Goal: Task Accomplishment & Management: Complete application form

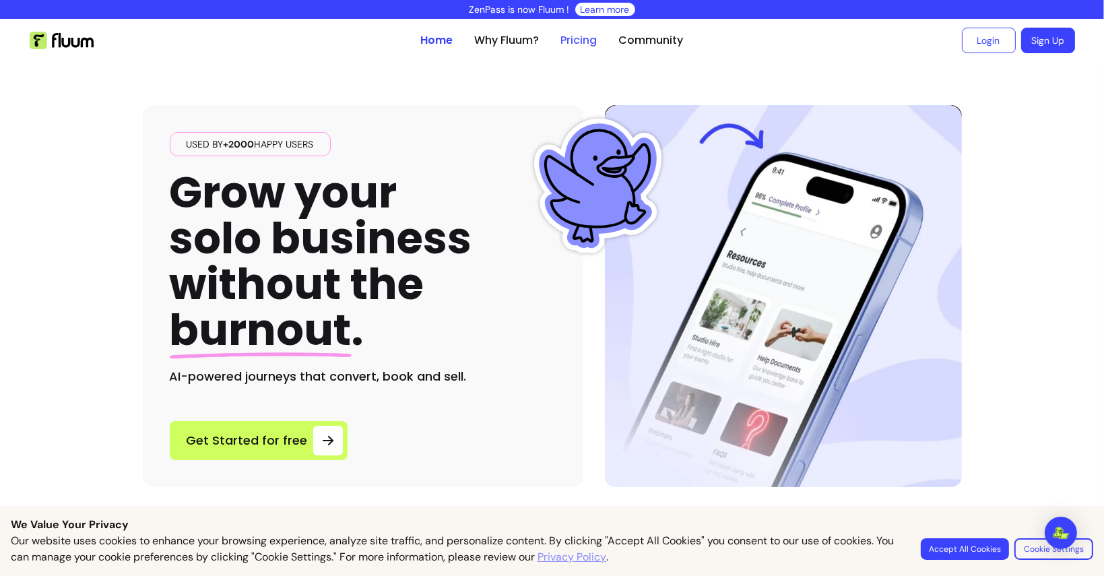
click at [575, 38] on link "Pricing" at bounding box center [579, 40] width 36 height 16
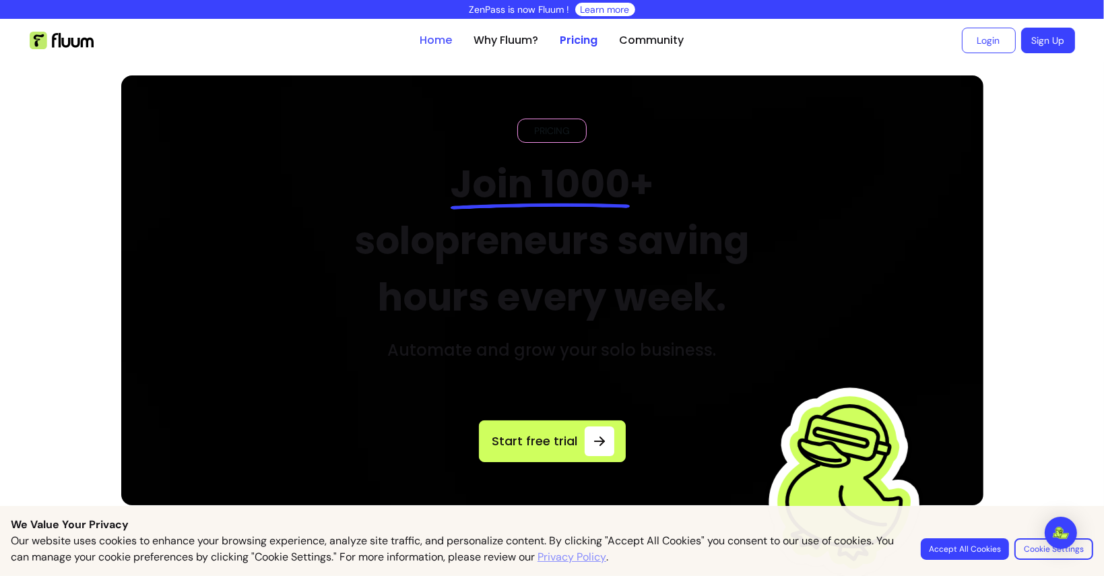
click at [430, 36] on link "Home" at bounding box center [436, 40] width 32 height 16
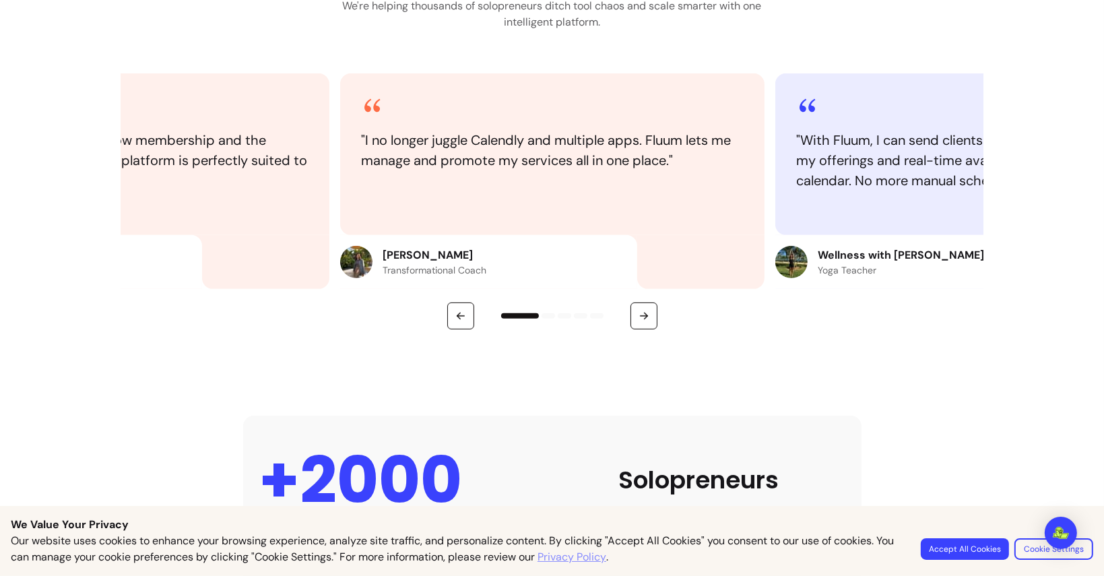
scroll to position [670, 0]
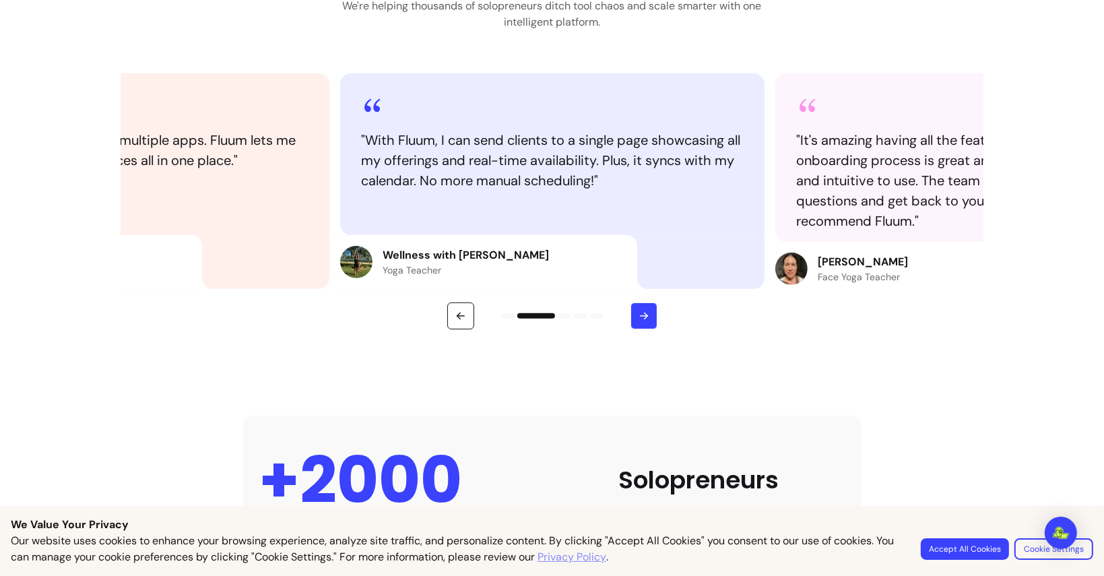
click at [630, 312] on button "button" at bounding box center [643, 315] width 27 height 27
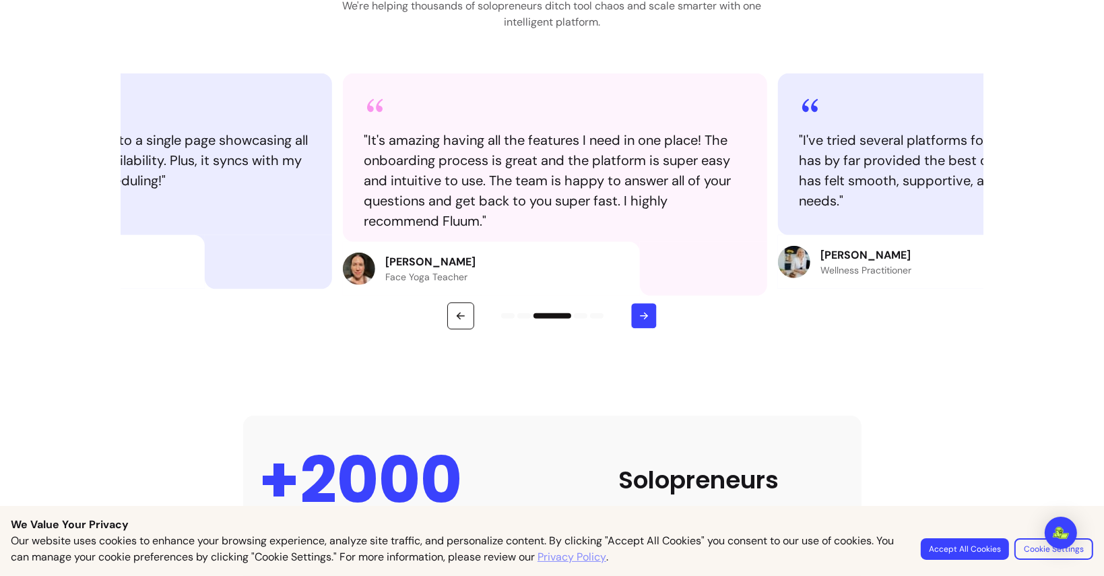
click at [630, 312] on button "button" at bounding box center [643, 316] width 26 height 26
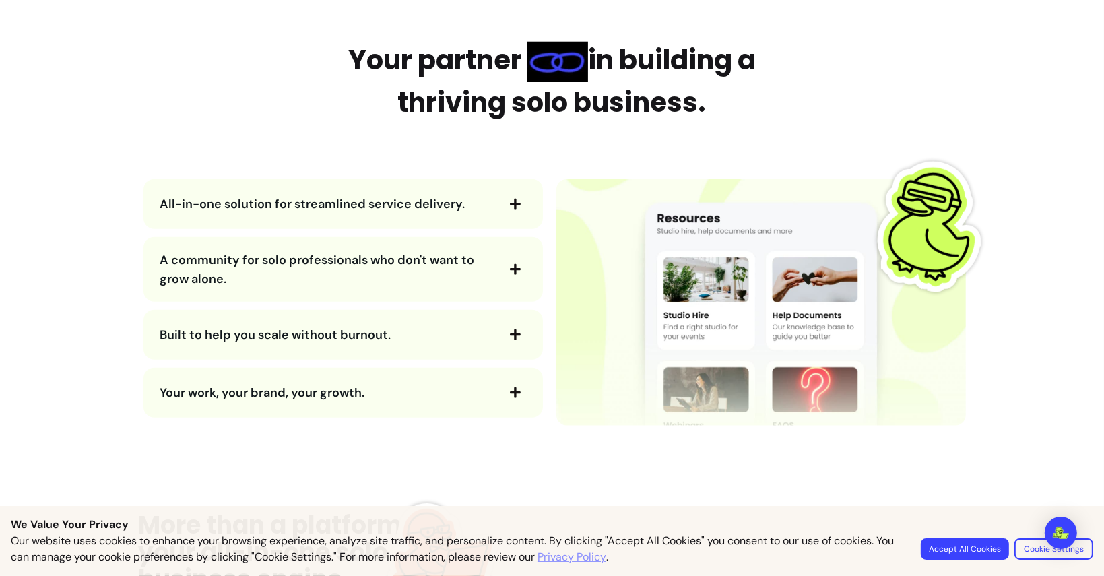
scroll to position [1541, 0]
click at [509, 206] on icon "button" at bounding box center [515, 205] width 12 height 12
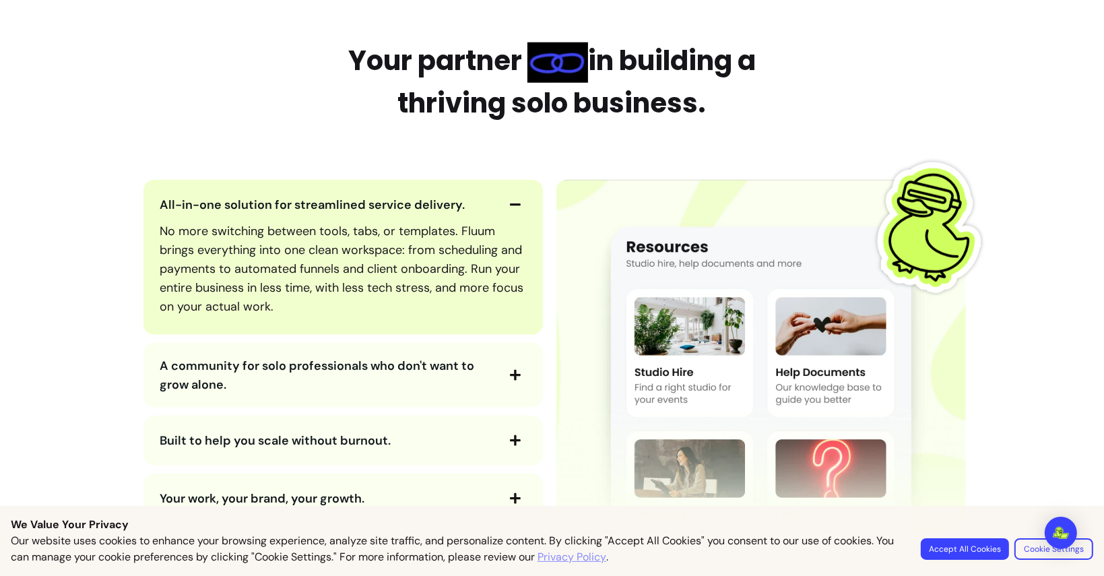
click at [509, 206] on icon "button" at bounding box center [515, 205] width 12 height 12
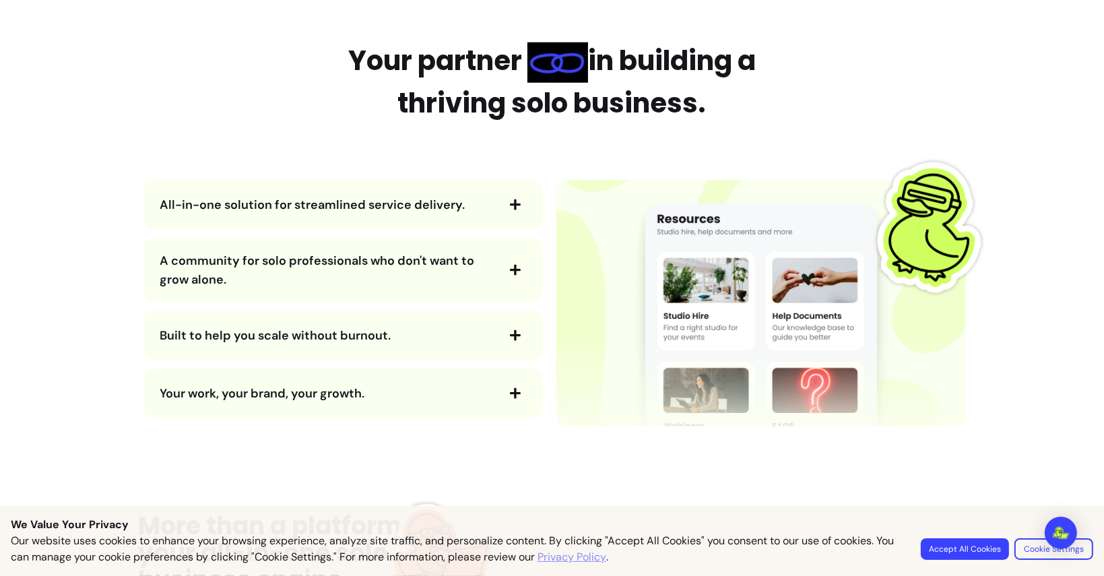
click at [509, 268] on icon "button" at bounding box center [515, 270] width 12 height 12
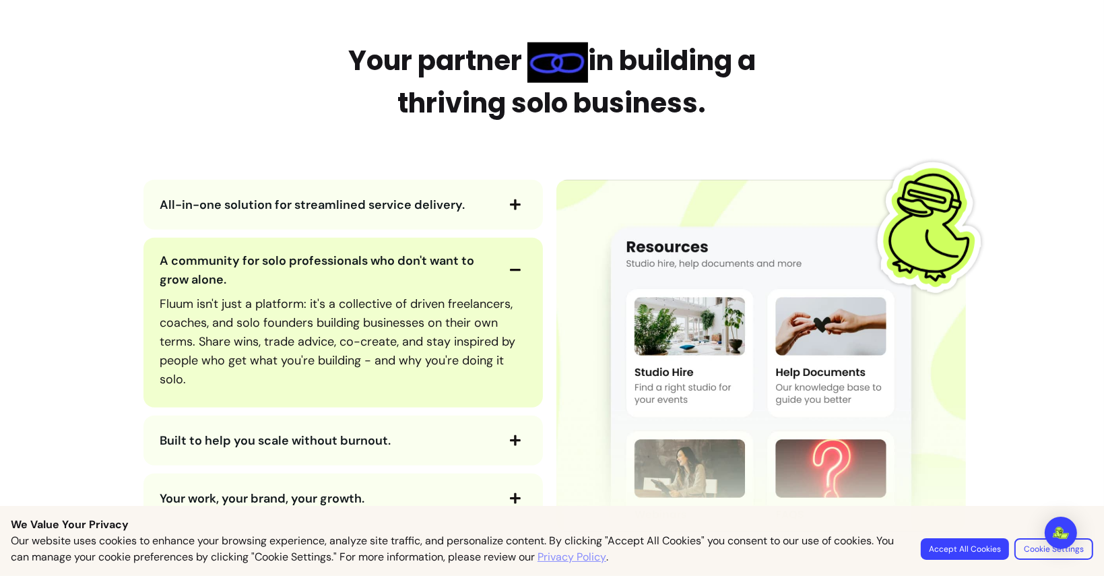
click at [509, 268] on icon "button" at bounding box center [515, 270] width 12 height 12
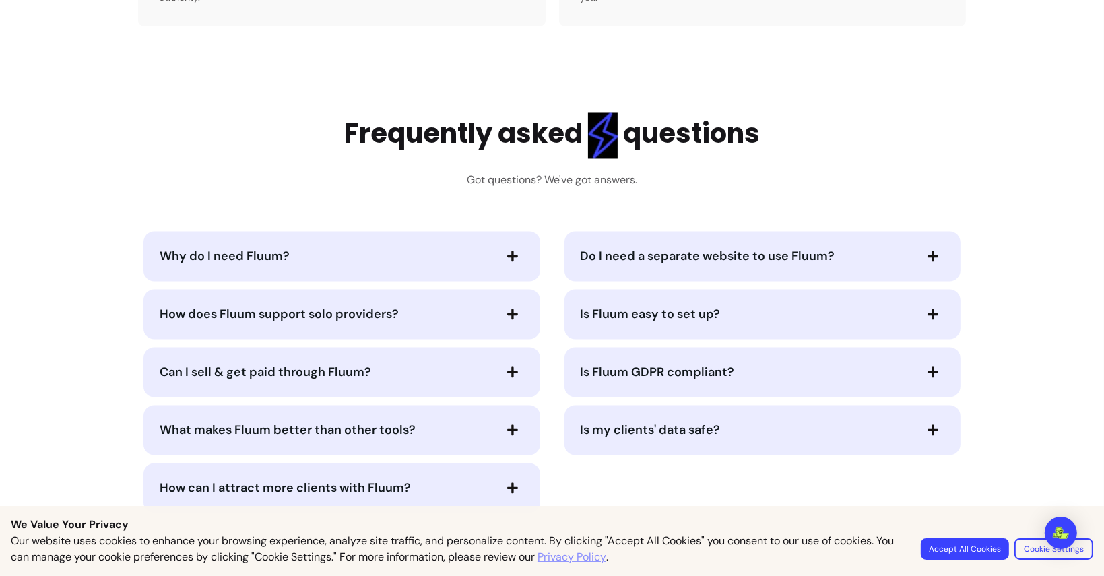
scroll to position [2789, 0]
click at [501, 268] on div "Why do I need Fluum?" at bounding box center [341, 255] width 397 height 50
click at [507, 252] on icon "button" at bounding box center [512, 254] width 11 height 11
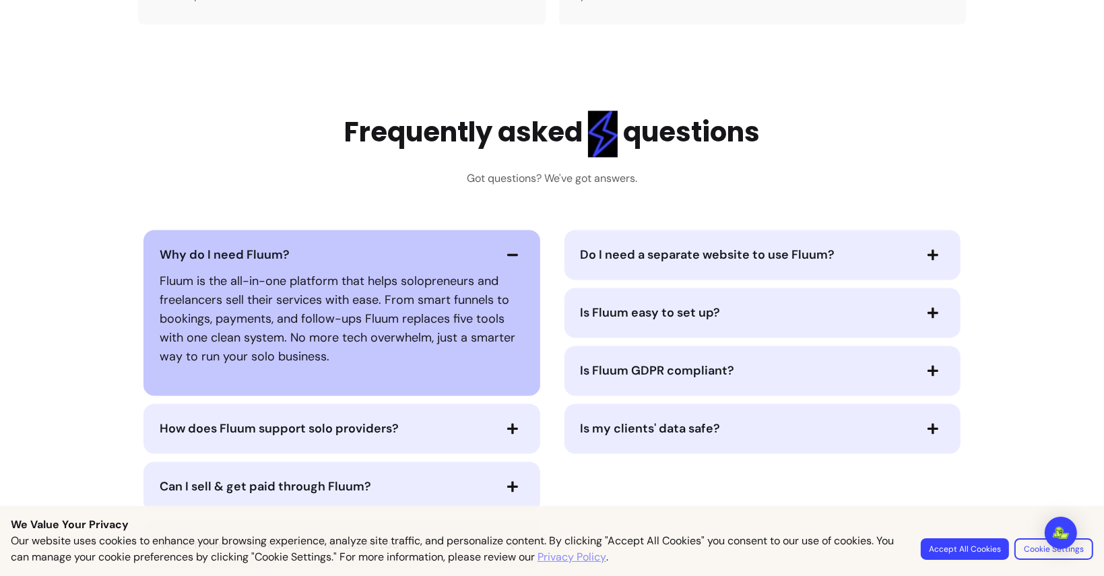
click at [507, 252] on icon "button" at bounding box center [513, 255] width 12 height 12
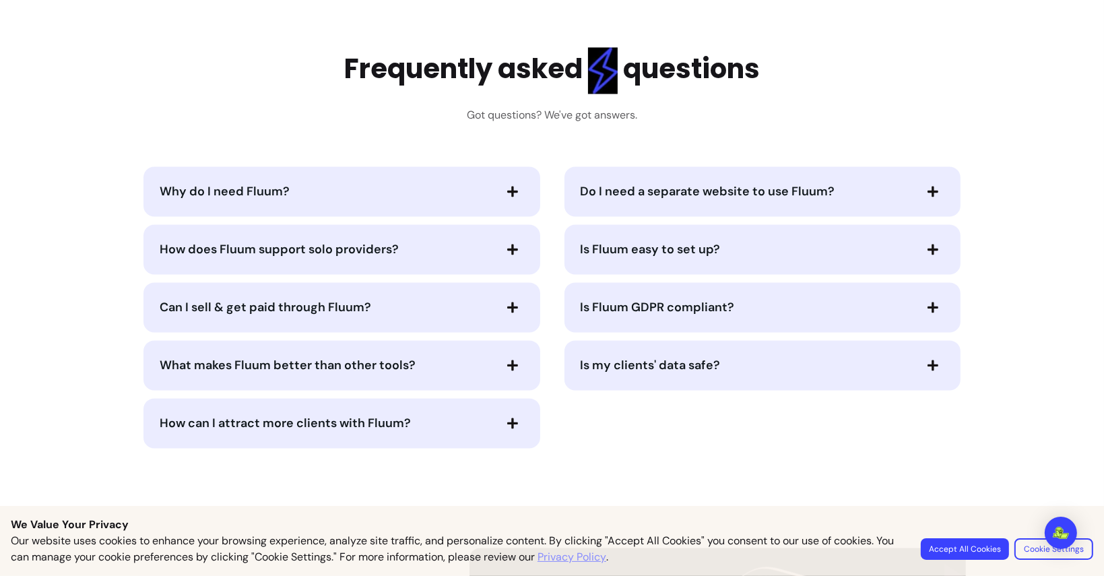
scroll to position [2853, 0]
click at [501, 300] on span "button" at bounding box center [512, 306] width 23 height 23
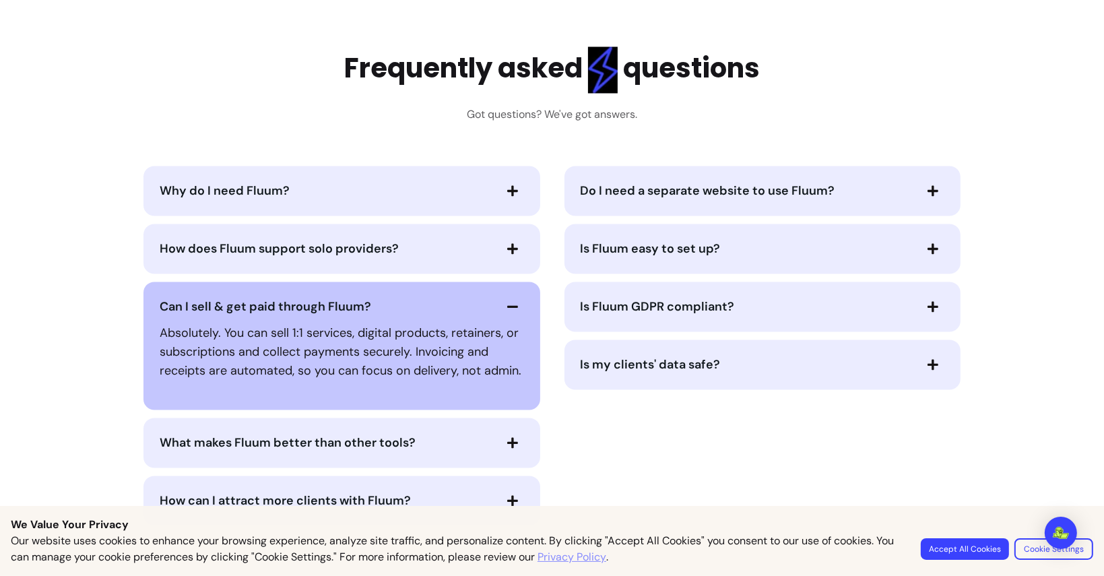
click at [501, 300] on span "button" at bounding box center [512, 306] width 23 height 23
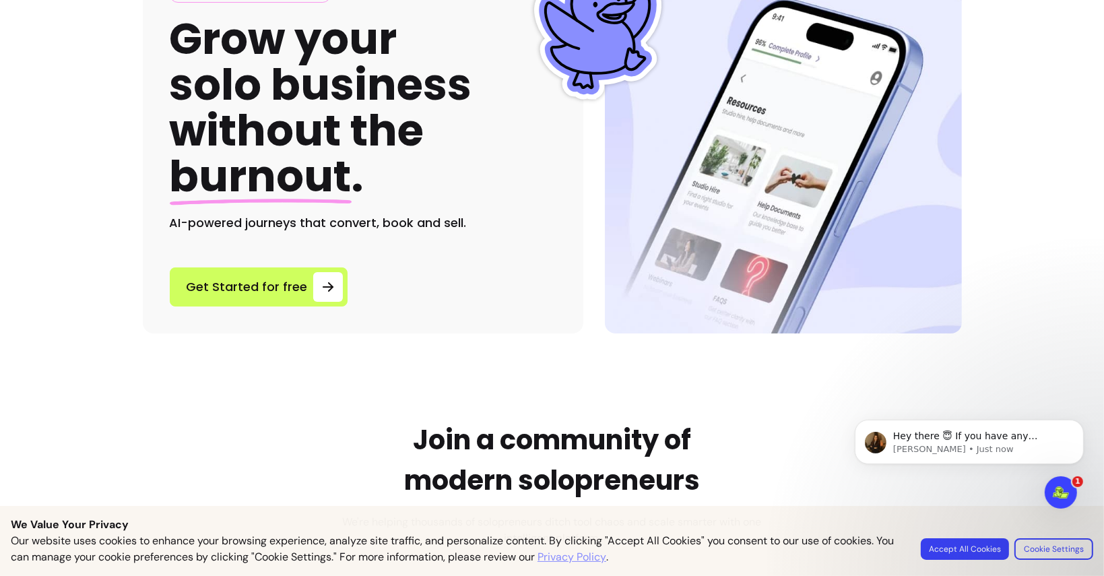
scroll to position [0, 0]
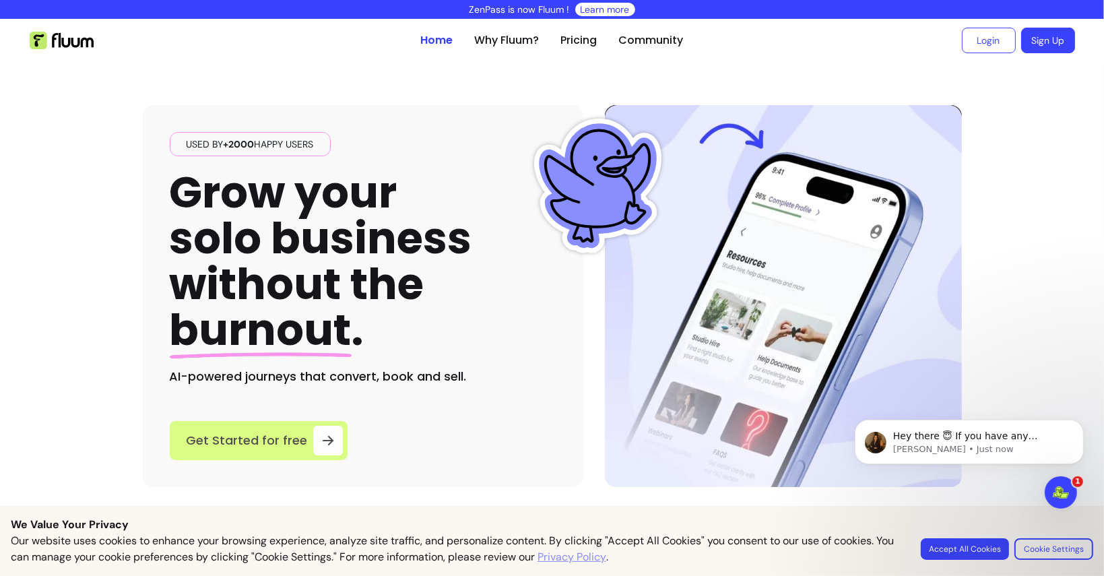
click at [315, 451] on div at bounding box center [328, 441] width 30 height 30
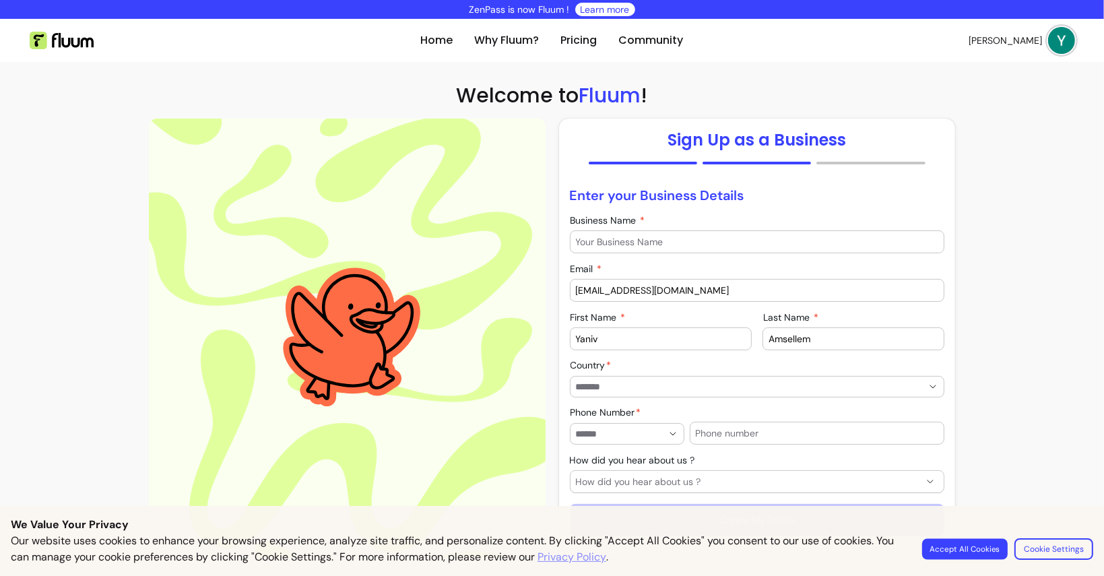
click at [981, 552] on button "Accept All Cookies" at bounding box center [965, 548] width 86 height 21
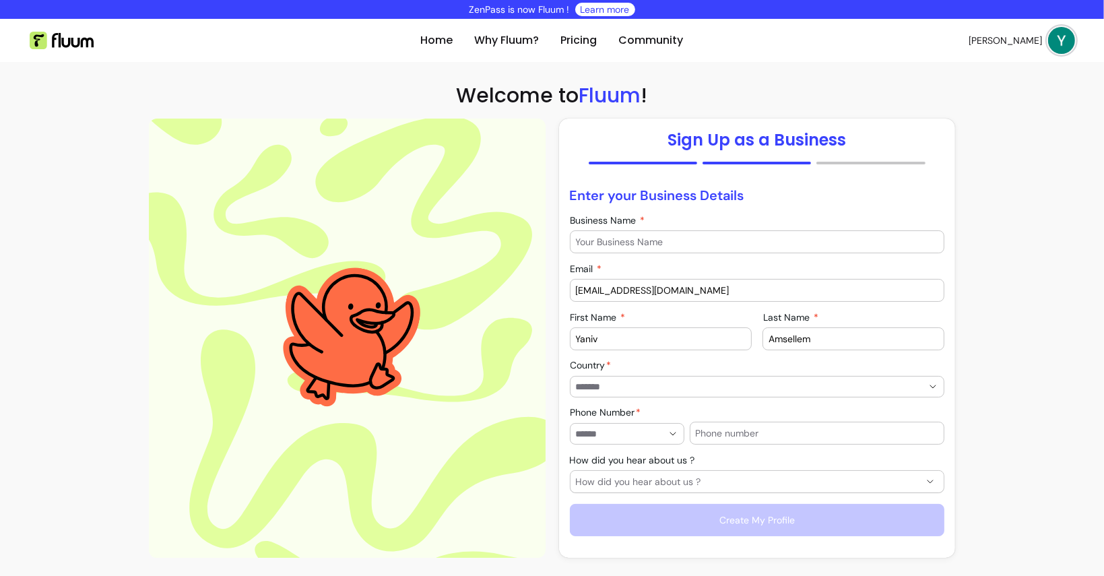
click at [763, 251] on div at bounding box center [757, 242] width 363 height 22
type input "test"
click at [636, 393] on div at bounding box center [757, 387] width 363 height 20
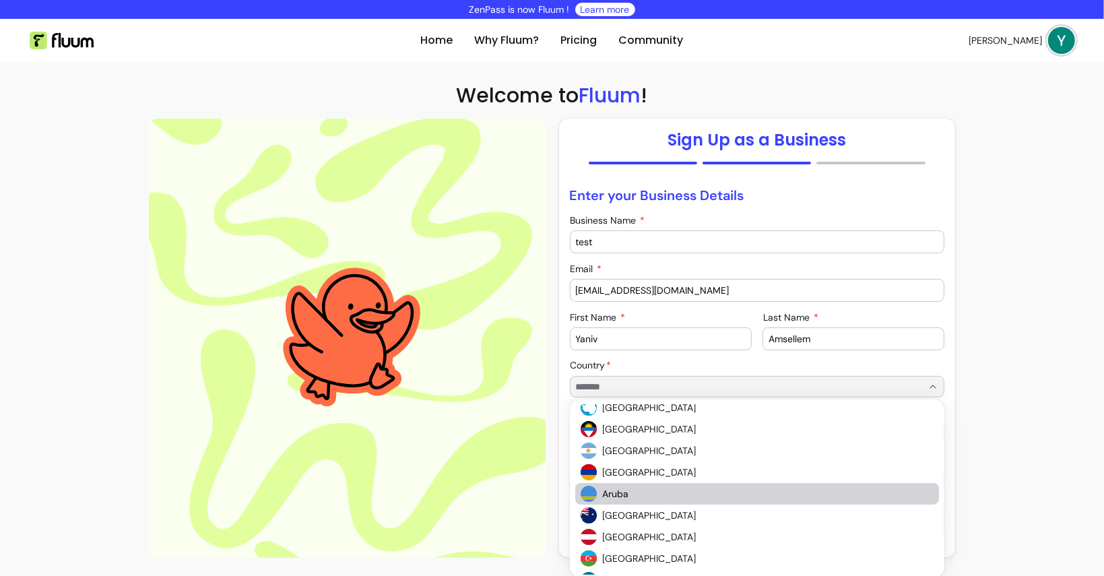
scroll to position [338, 0]
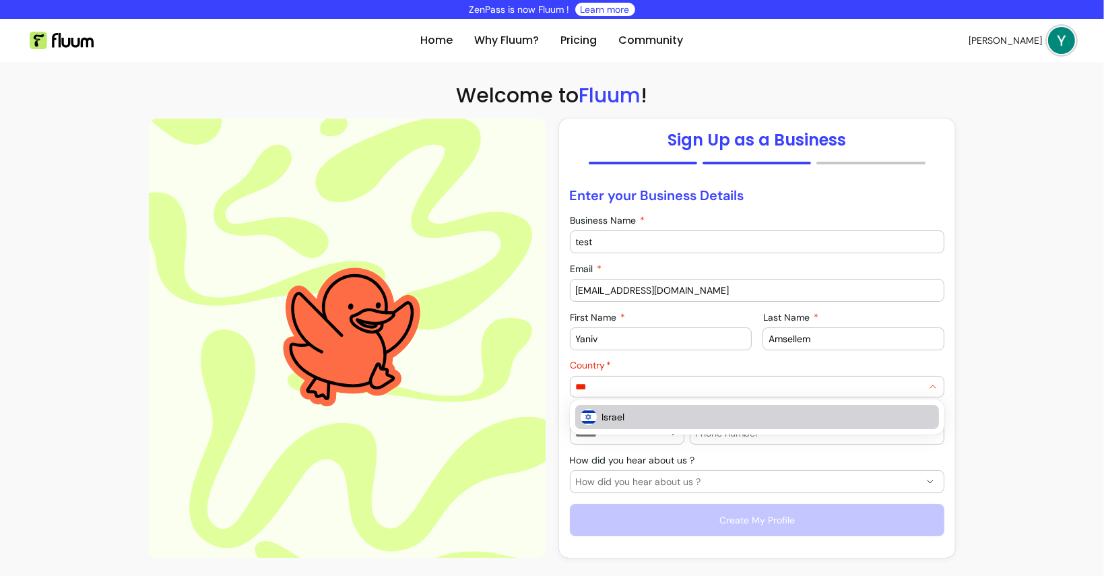
click at [619, 423] on span "Israel" at bounding box center [761, 416] width 319 height 13
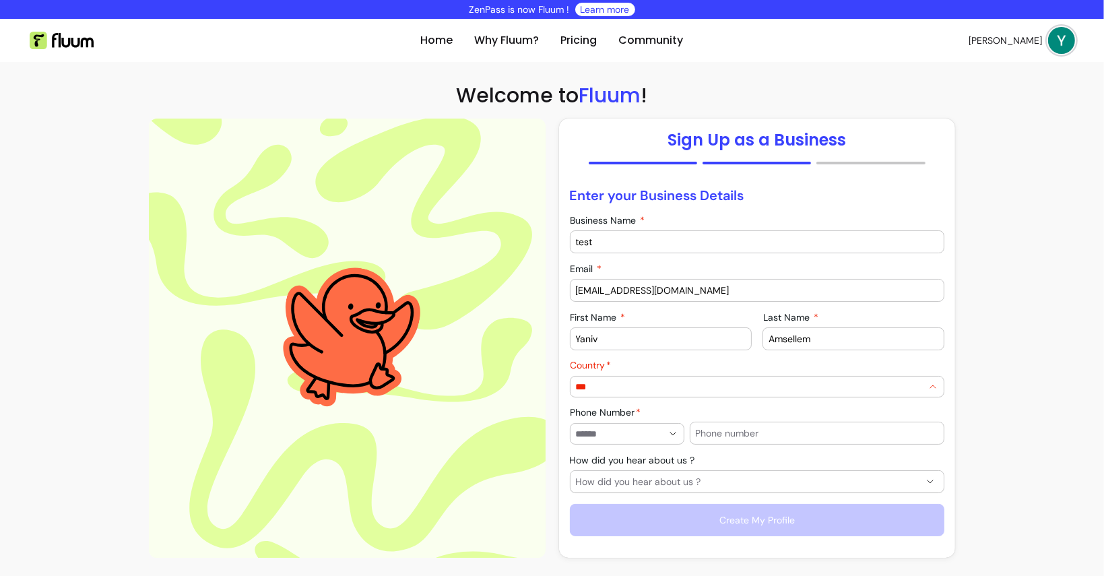
type input "******"
type input "**********"
type input "******"
click at [604, 415] on label "Phone Number" at bounding box center [609, 412] width 76 height 13
click at [604, 427] on input "**********" at bounding box center [627, 433] width 70 height 13
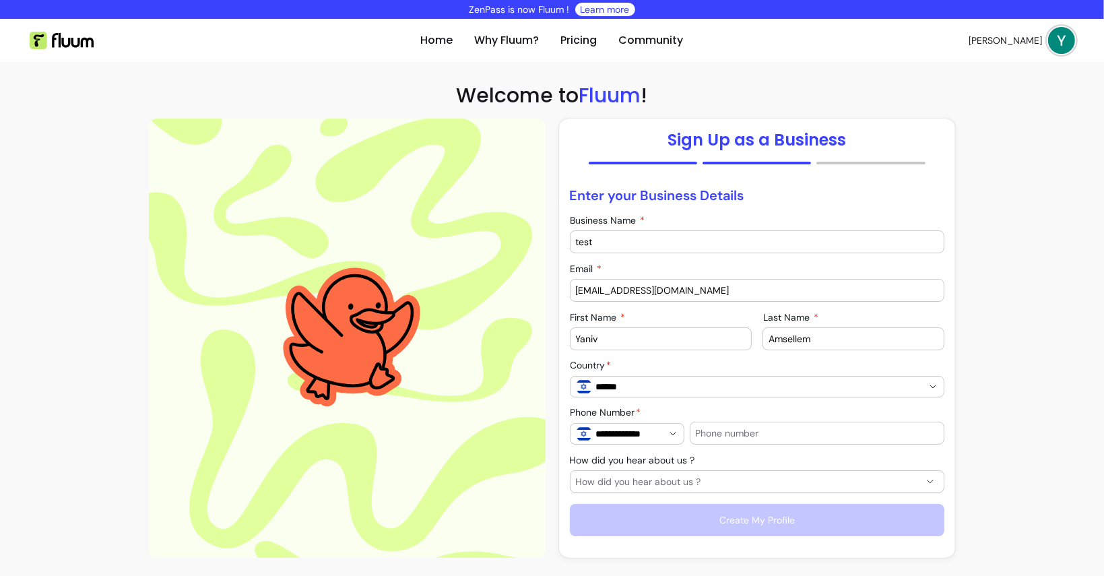
click at [713, 428] on input "text" at bounding box center [817, 432] width 243 height 13
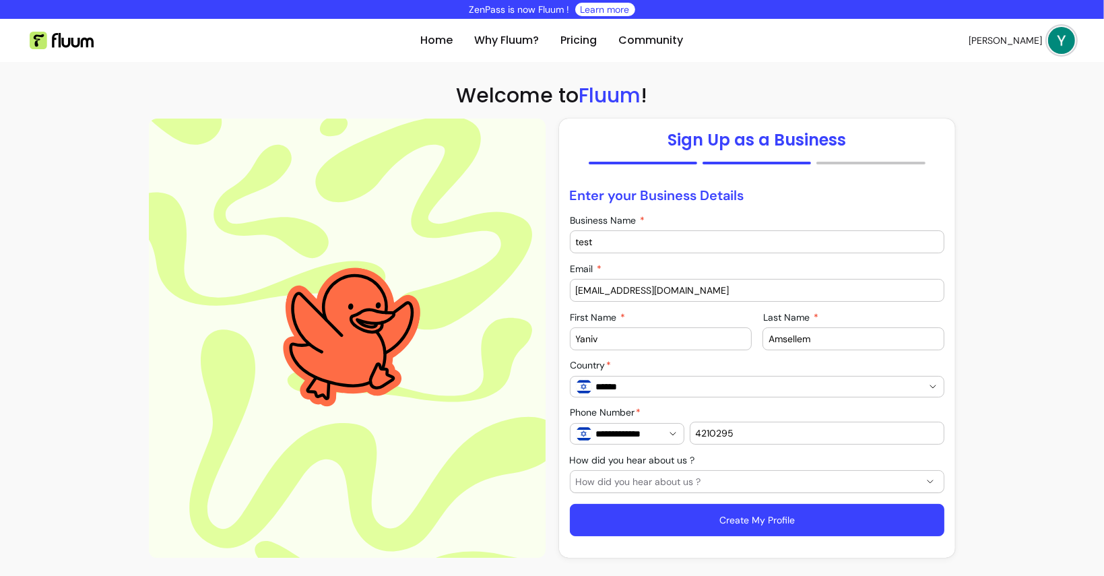
type input "4210295"
click at [661, 477] on span "How did you hear about us ?" at bounding box center [749, 481] width 347 height 13
click at [571, 494] on div "**********" at bounding box center [757, 361] width 375 height 350
click at [637, 517] on button "Create My Profile" at bounding box center [757, 521] width 364 height 32
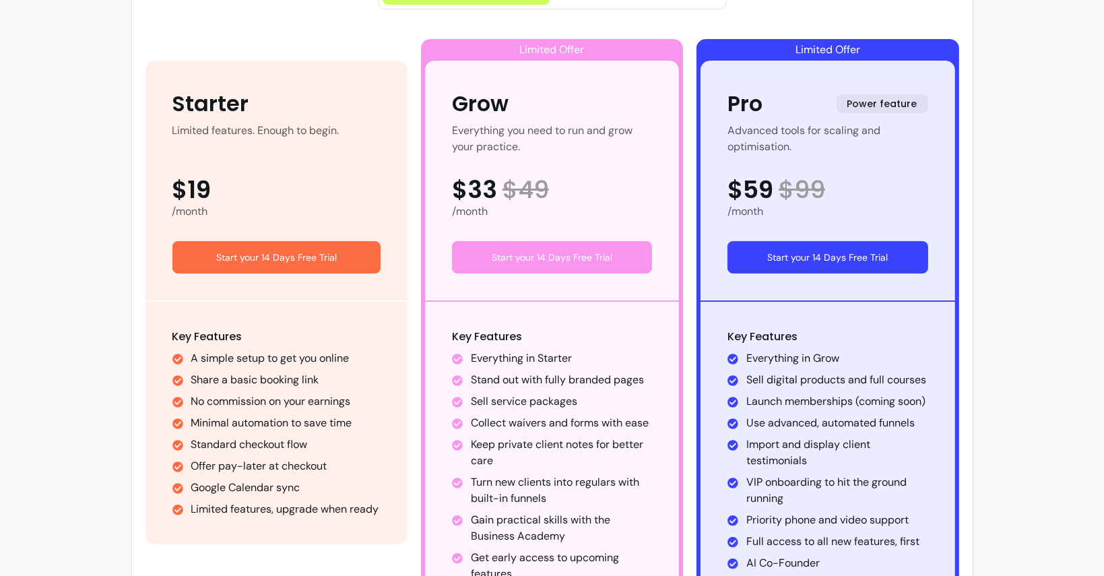
scroll to position [359, 0]
